Goal: Information Seeking & Learning: Learn about a topic

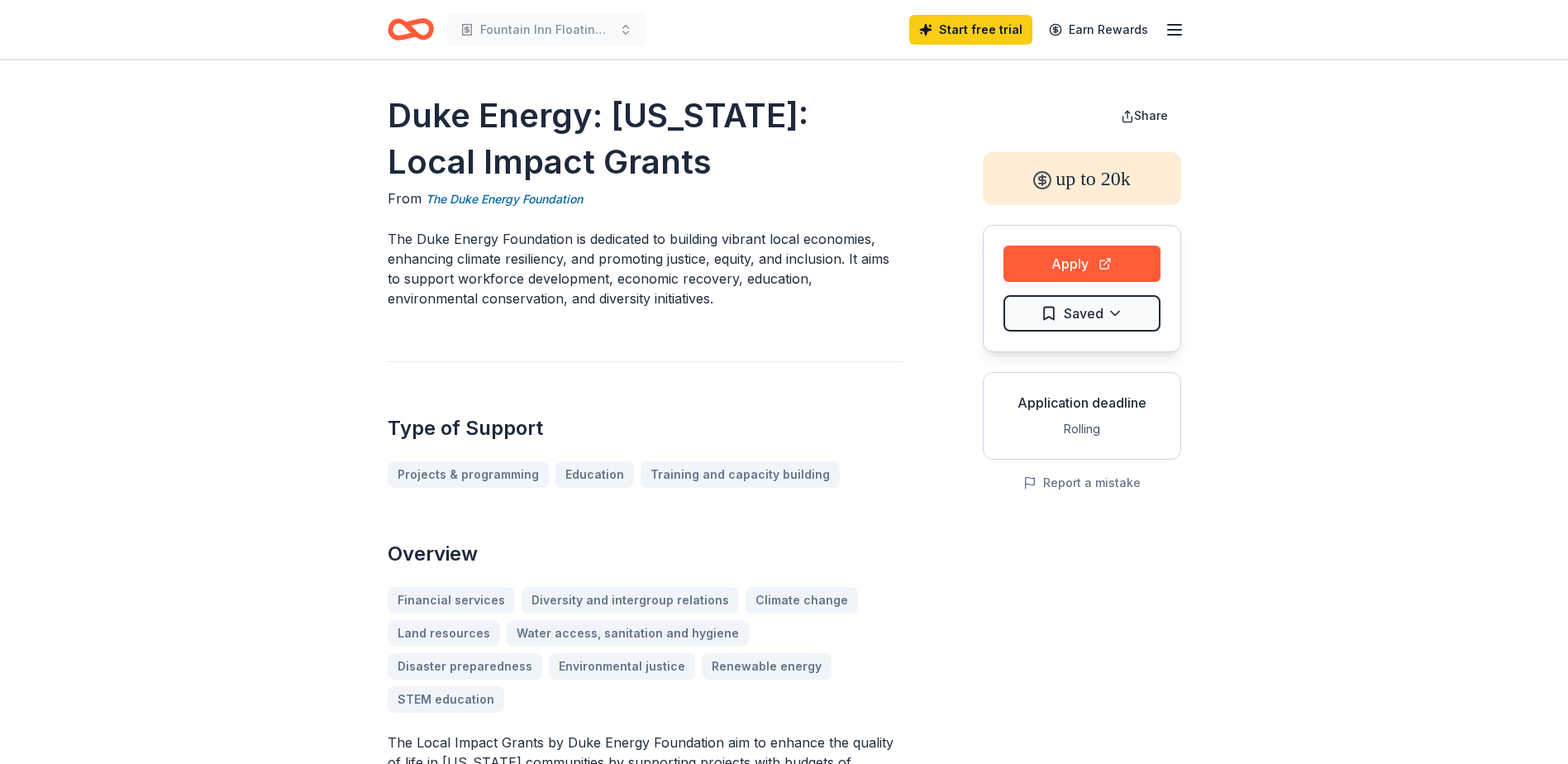
drag, startPoint x: 391, startPoint y: 110, endPoint x: 654, endPoint y: 161, distance: 267.9
click at [654, 161] on h1 "Duke Energy: [US_STATE]: Local Impact Grants" at bounding box center [646, 138] width 516 height 93
click at [540, 201] on link "The Duke Energy Foundation" at bounding box center [504, 199] width 157 height 20
